Goal: Information Seeking & Learning: Learn about a topic

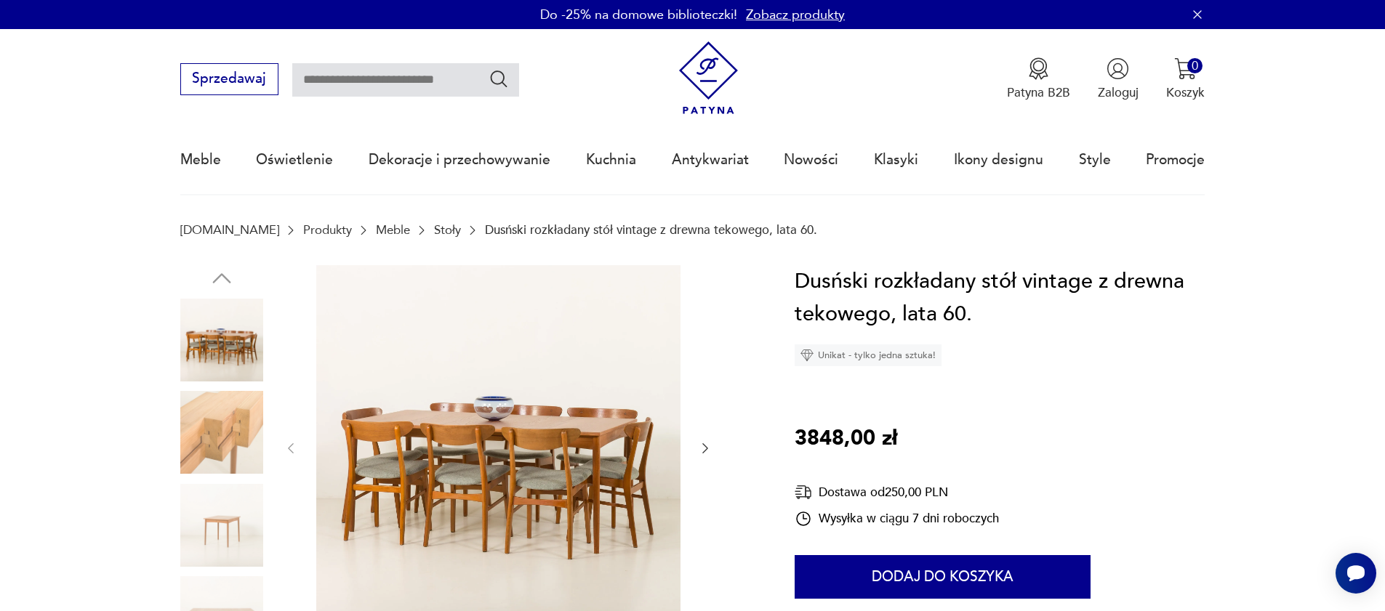
click at [480, 489] on img at bounding box center [498, 447] width 364 height 364
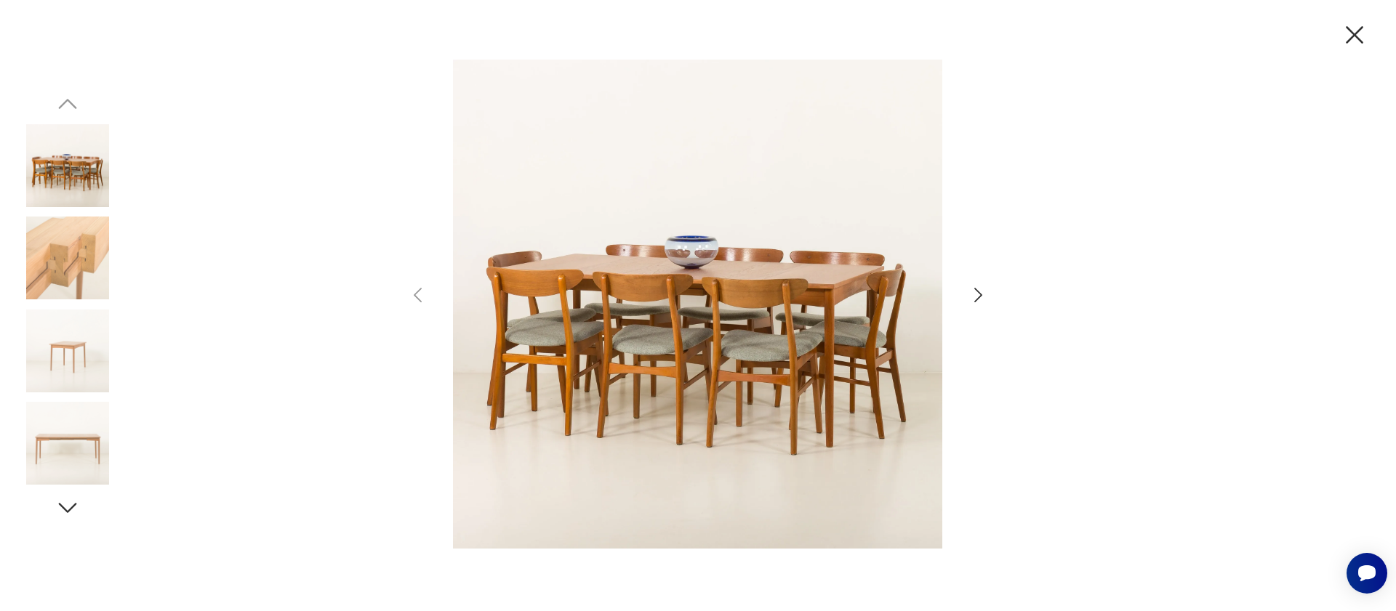
click at [965, 297] on div at bounding box center [698, 306] width 582 height 492
click at [973, 295] on icon "button" at bounding box center [978, 295] width 21 height 21
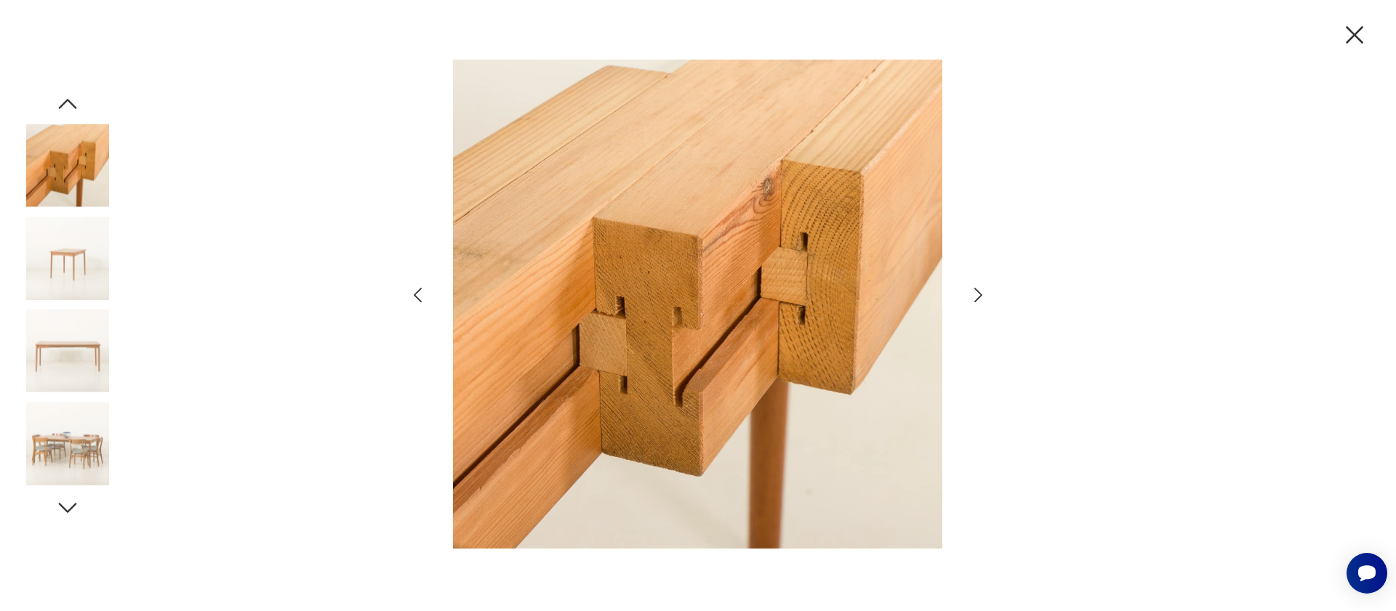
click at [973, 295] on icon "button" at bounding box center [978, 295] width 21 height 21
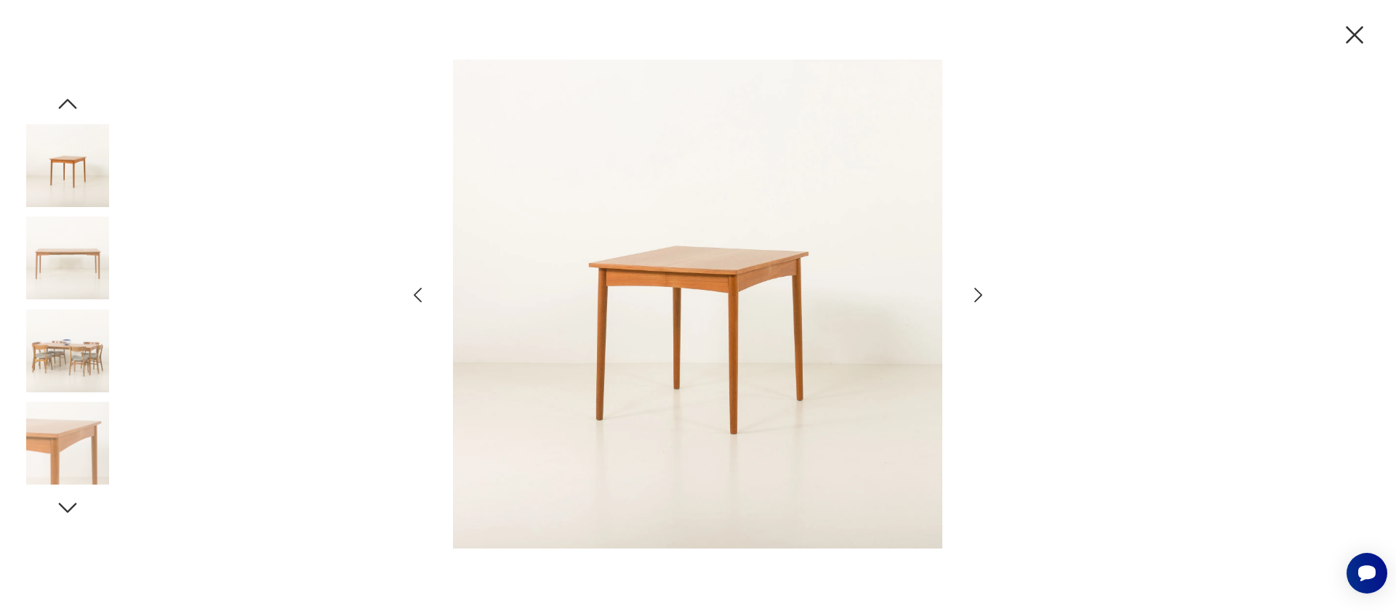
click at [973, 295] on icon "button" at bounding box center [978, 295] width 21 height 21
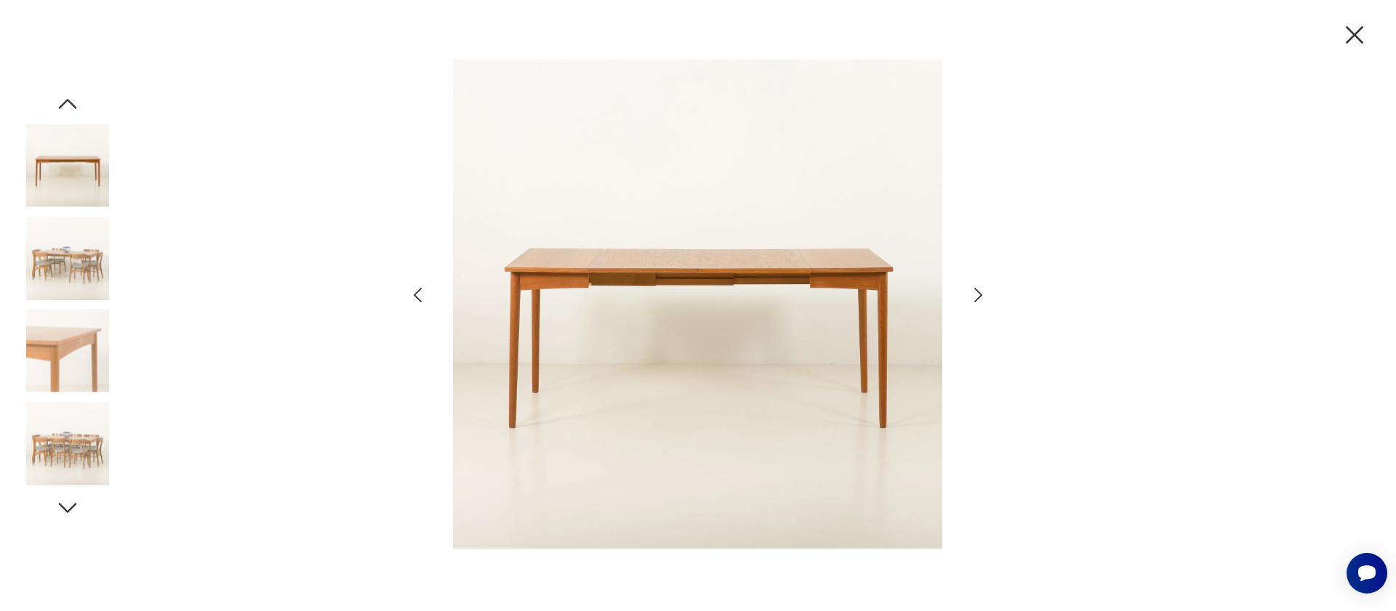
click at [973, 295] on icon "button" at bounding box center [978, 295] width 21 height 21
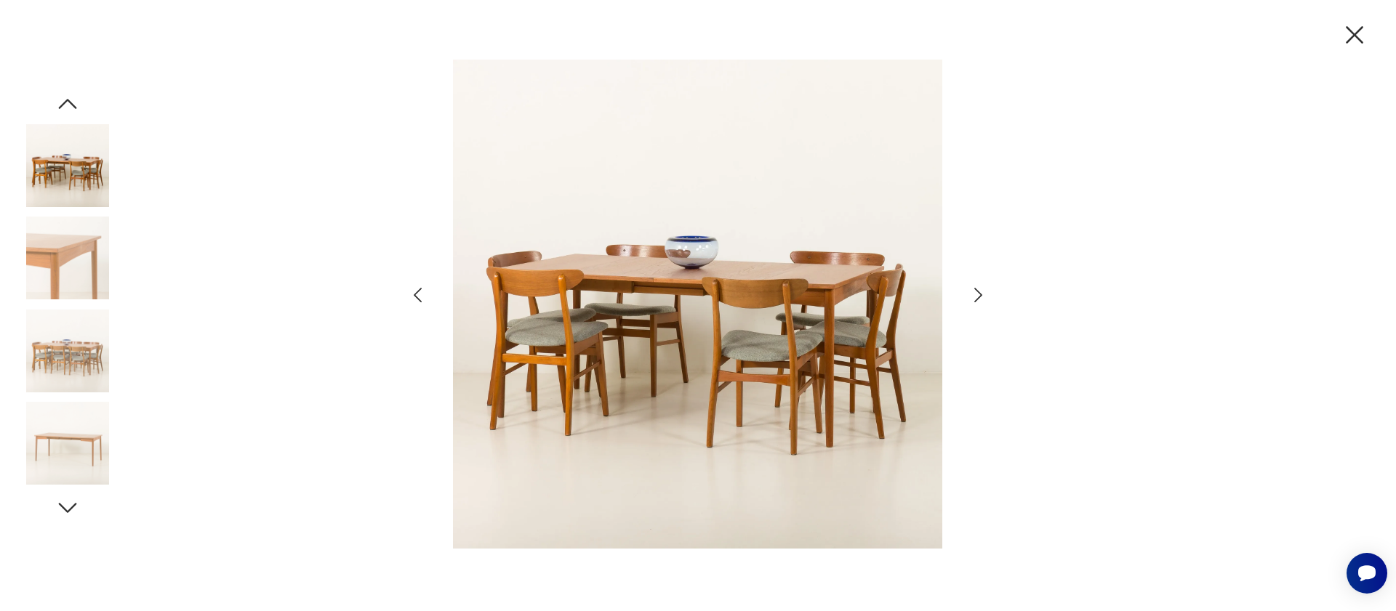
click at [973, 295] on icon "button" at bounding box center [978, 295] width 21 height 21
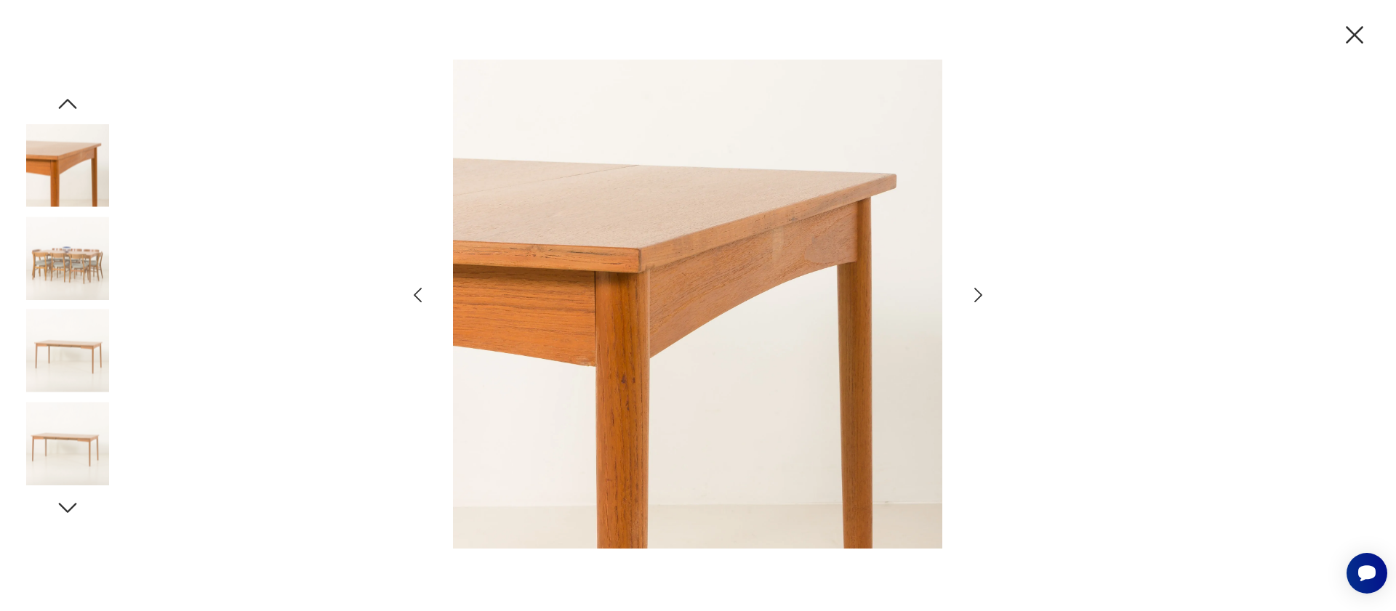
click at [1354, 36] on icon "button" at bounding box center [1354, 34] width 17 height 17
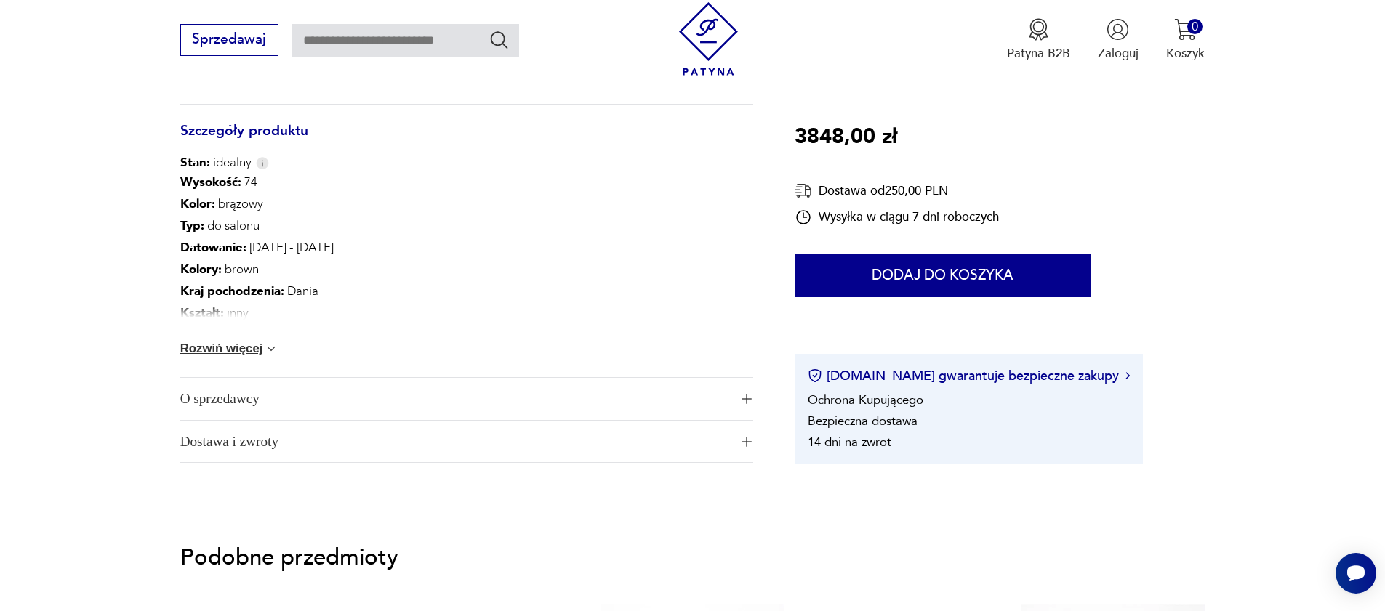
scroll to position [852, 0]
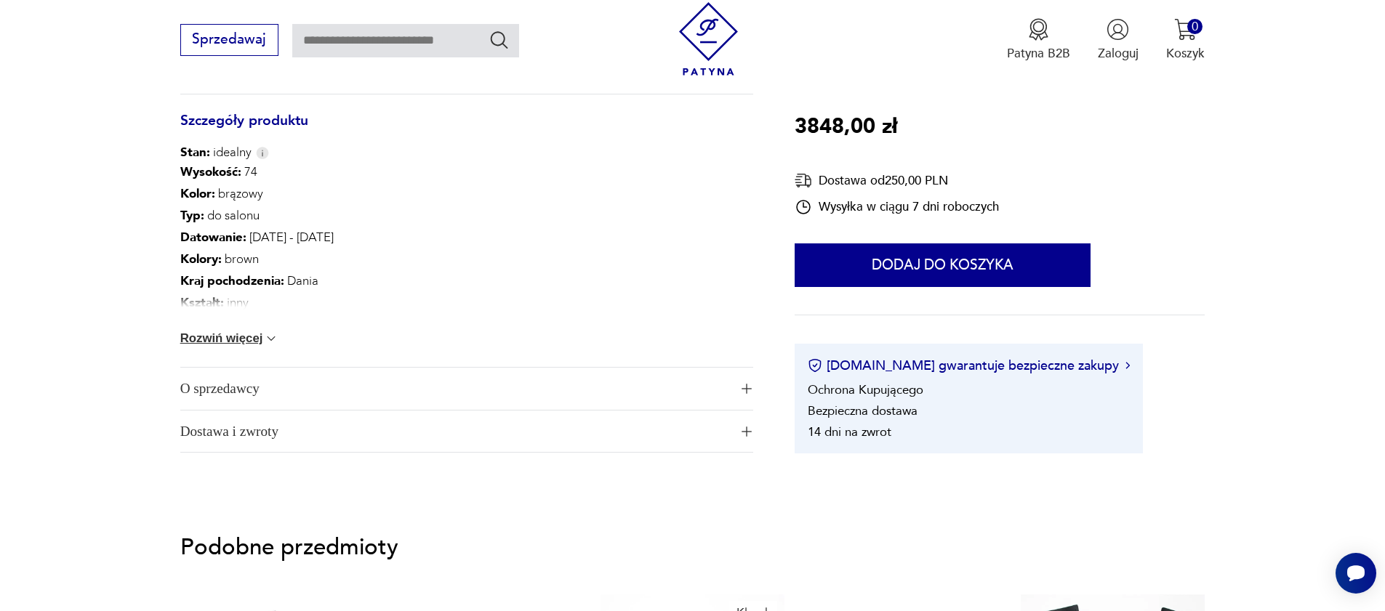
click at [234, 343] on button "Rozwiń więcej" at bounding box center [229, 339] width 99 height 15
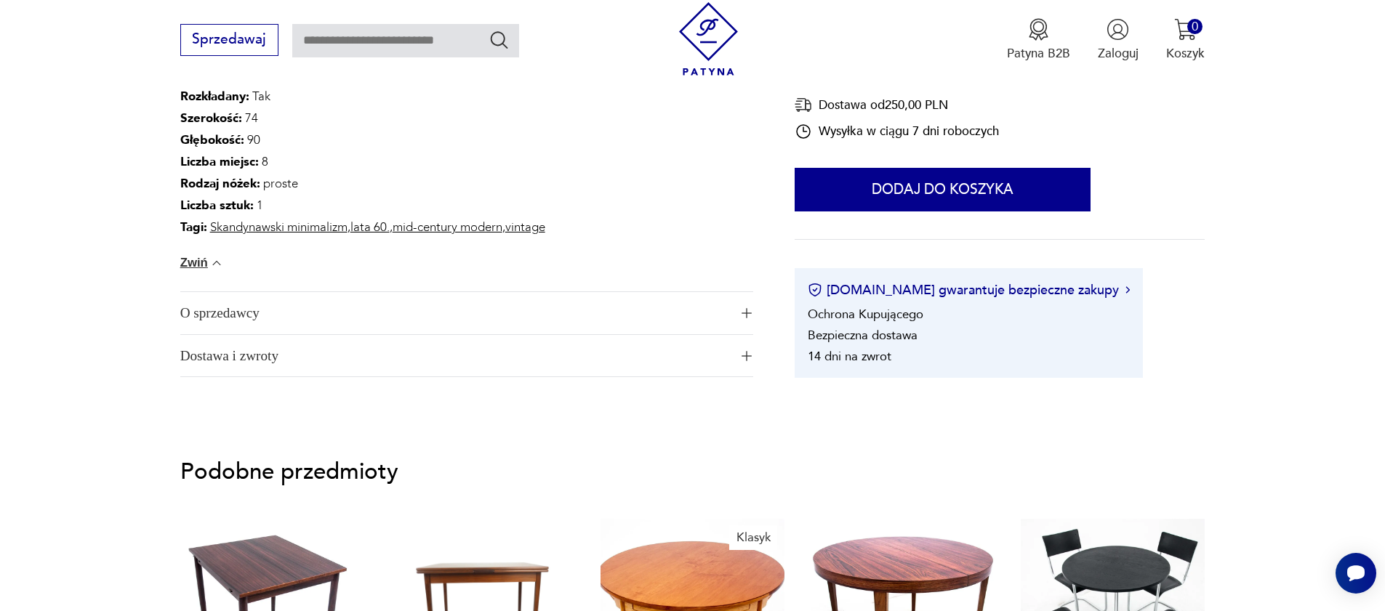
scroll to position [1171, 0]
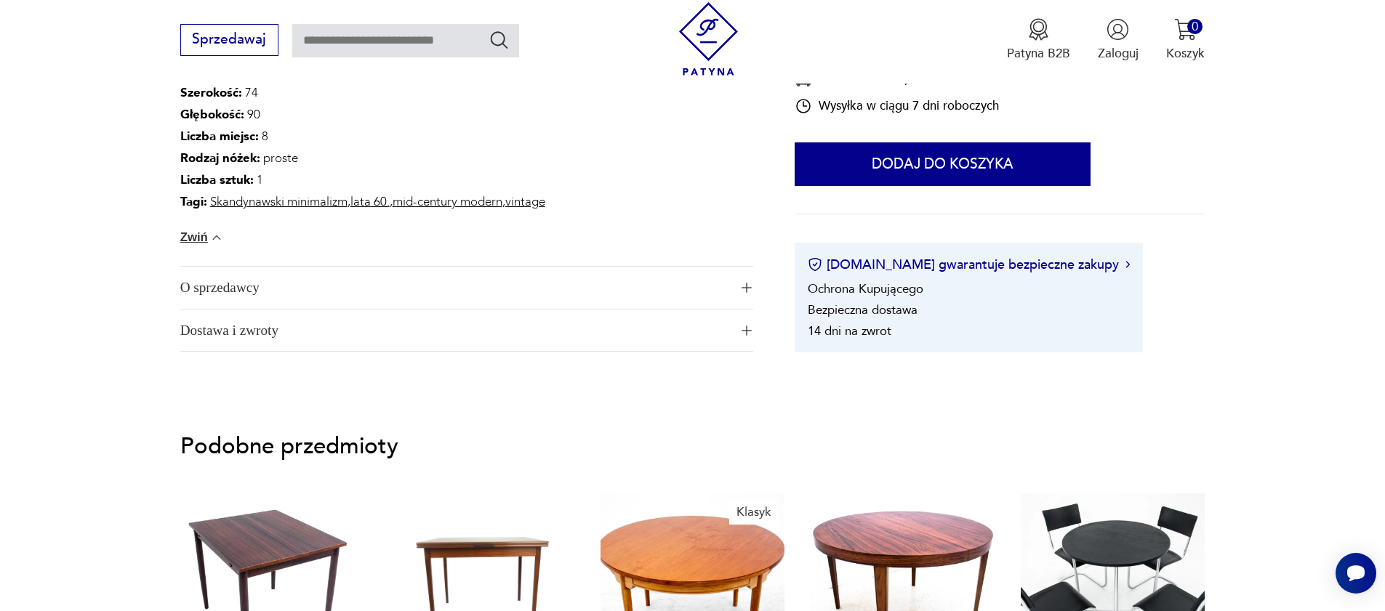
click at [435, 295] on span "O sprzedawcy" at bounding box center [454, 288] width 549 height 42
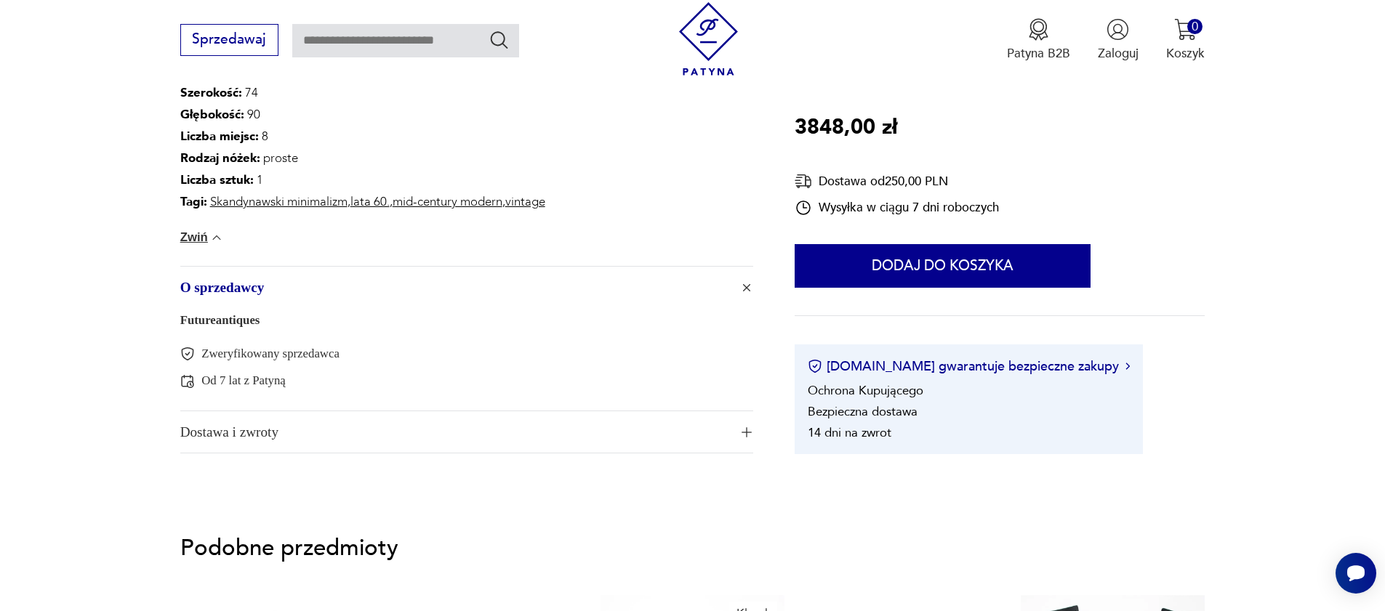
click at [396, 430] on span "Dostawa i zwroty" at bounding box center [454, 432] width 549 height 42
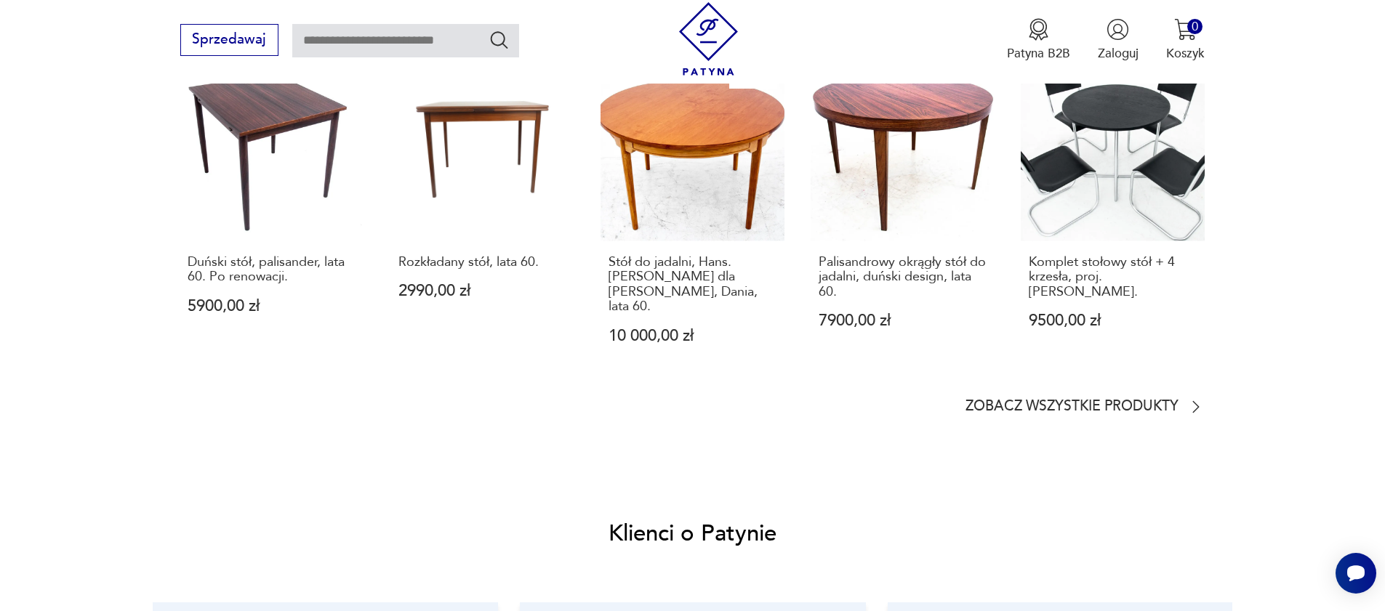
scroll to position [1950, 0]
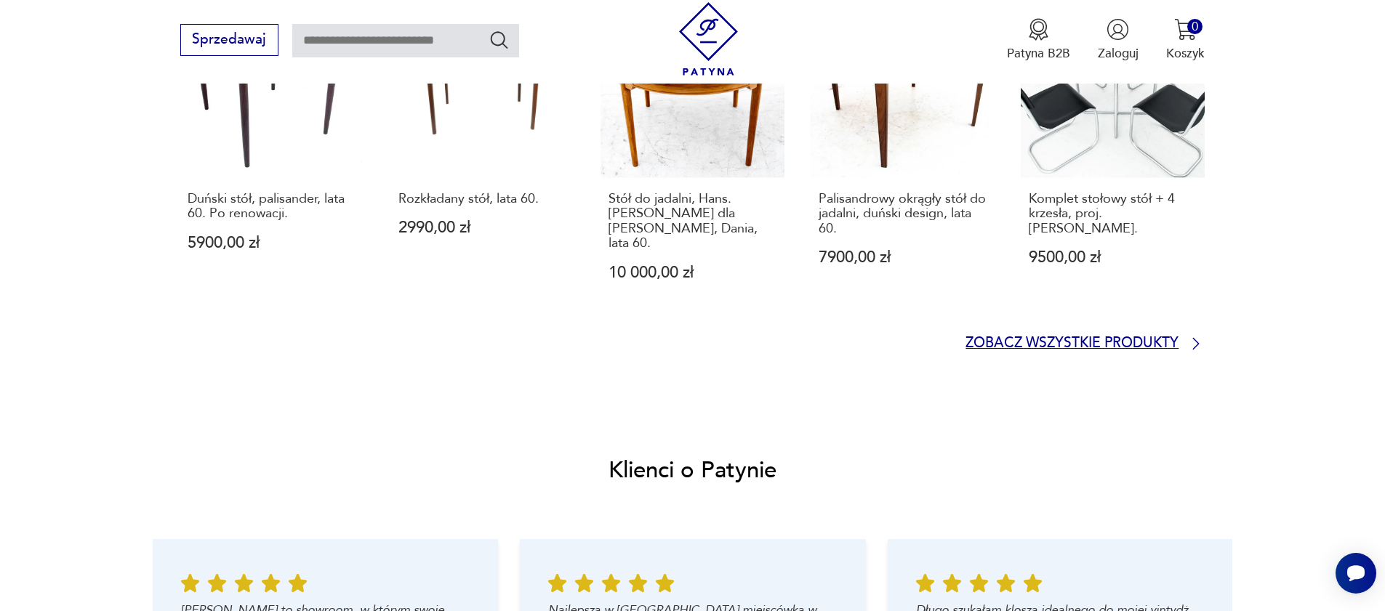
click at [1029, 338] on p "Zobacz wszystkie produkty" at bounding box center [1071, 344] width 213 height 12
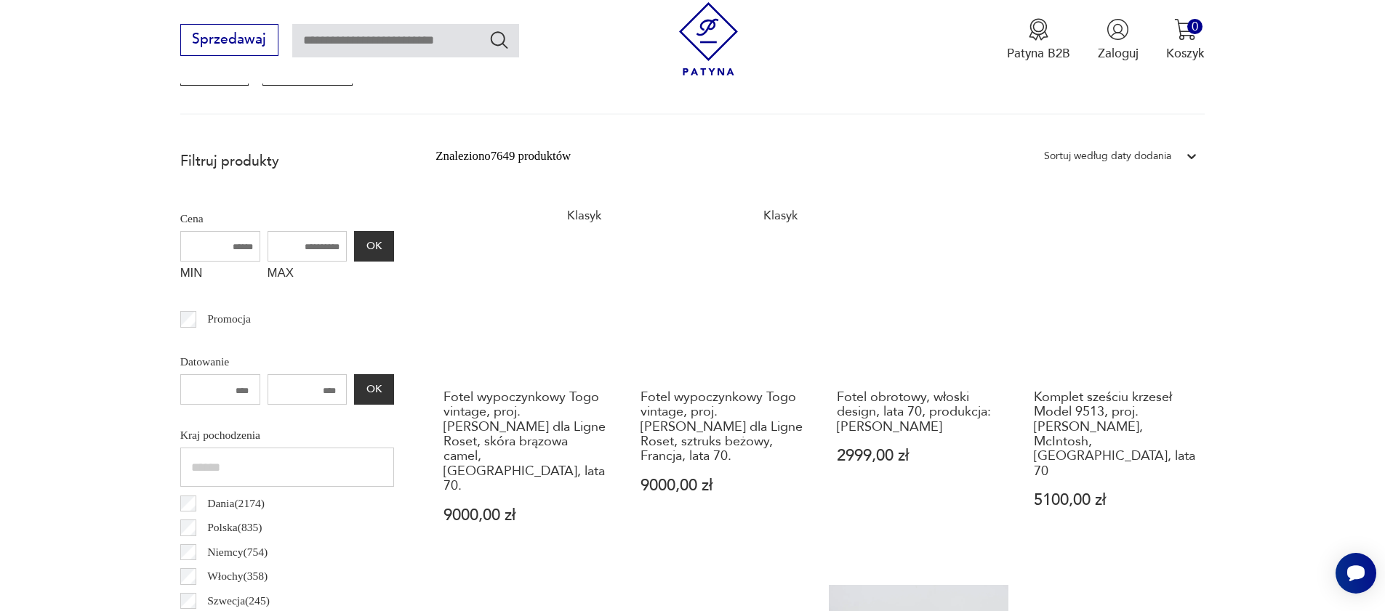
scroll to position [570, 0]
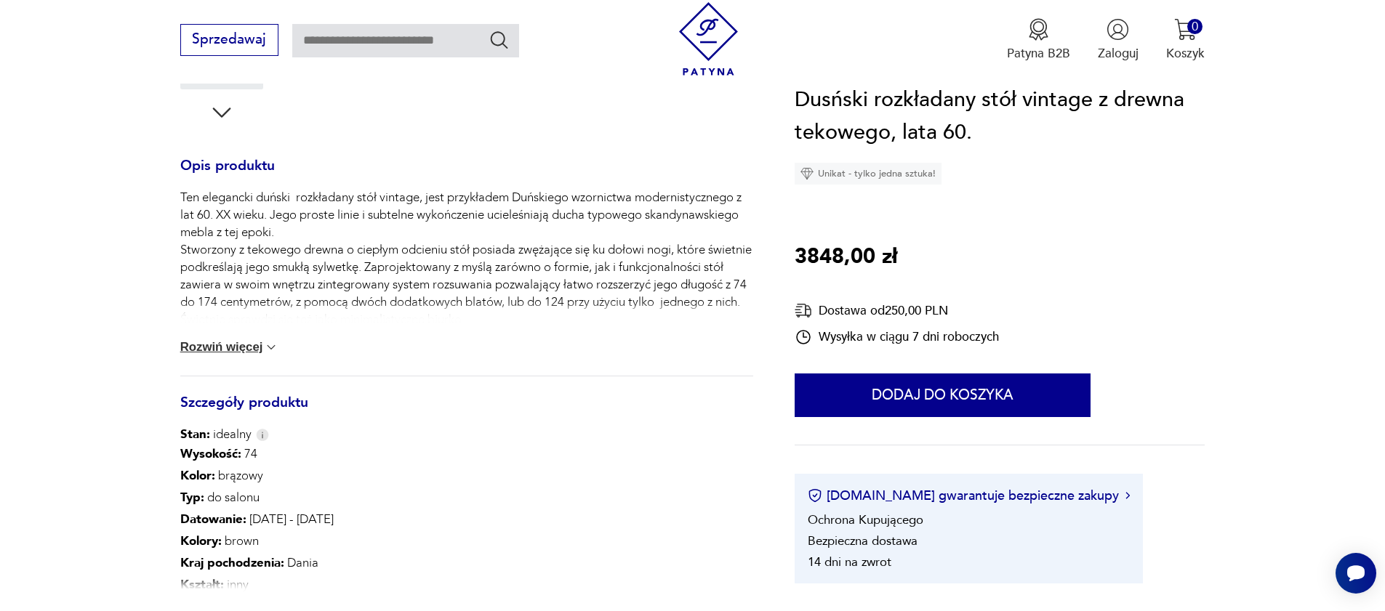
scroll to position [1819, 0]
